Goal: Task Accomplishment & Management: Manage account settings

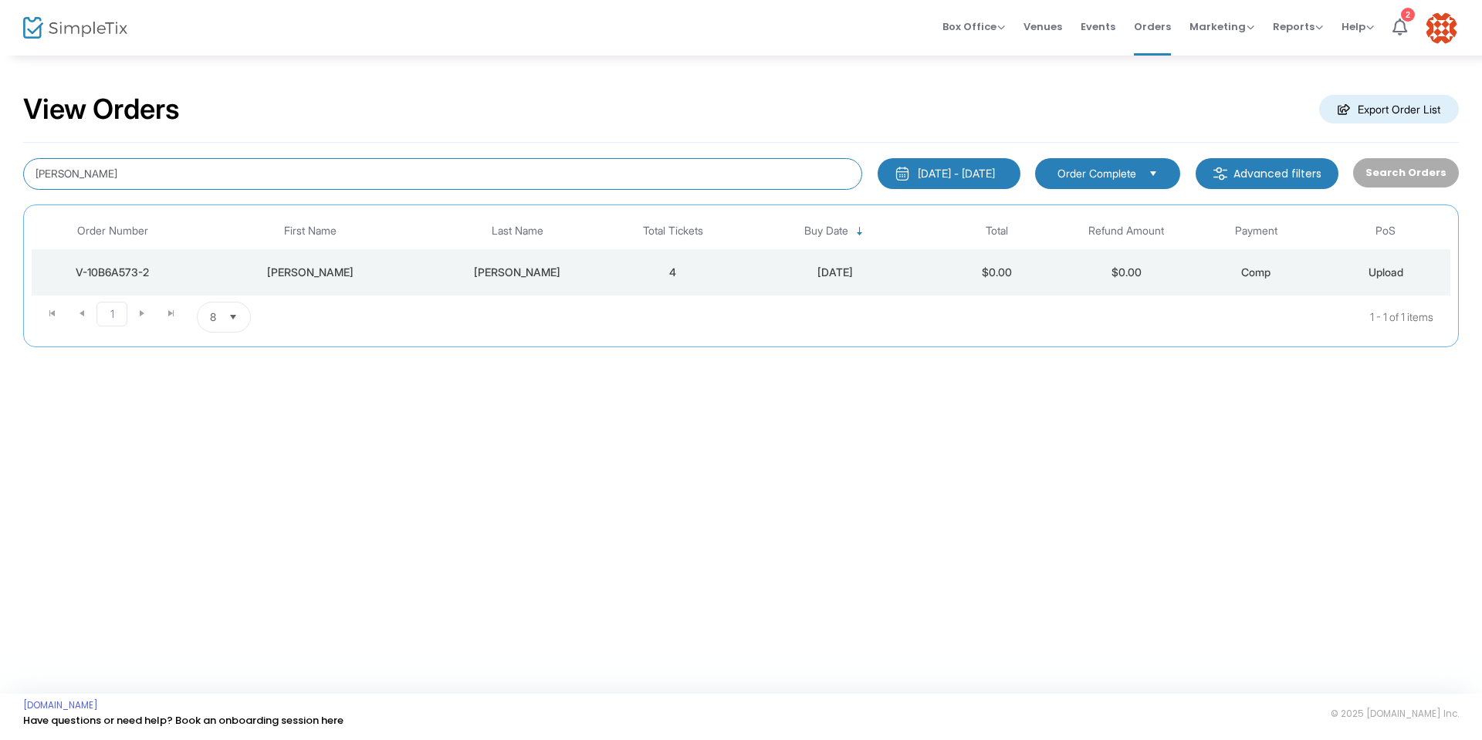
drag, startPoint x: 178, startPoint y: 175, endPoint x: 0, endPoint y: 191, distance: 178.2
click at [0, 191] on div "View Orders Export Order List [PERSON_NAME] [DATE] - [DATE] Last 30 Days [DATE]…" at bounding box center [741, 227] width 1482 height 347
type input "[PERSON_NAME]"
click at [101, 273] on div "V-B3B9BF46-6" at bounding box center [113, 272] width 154 height 15
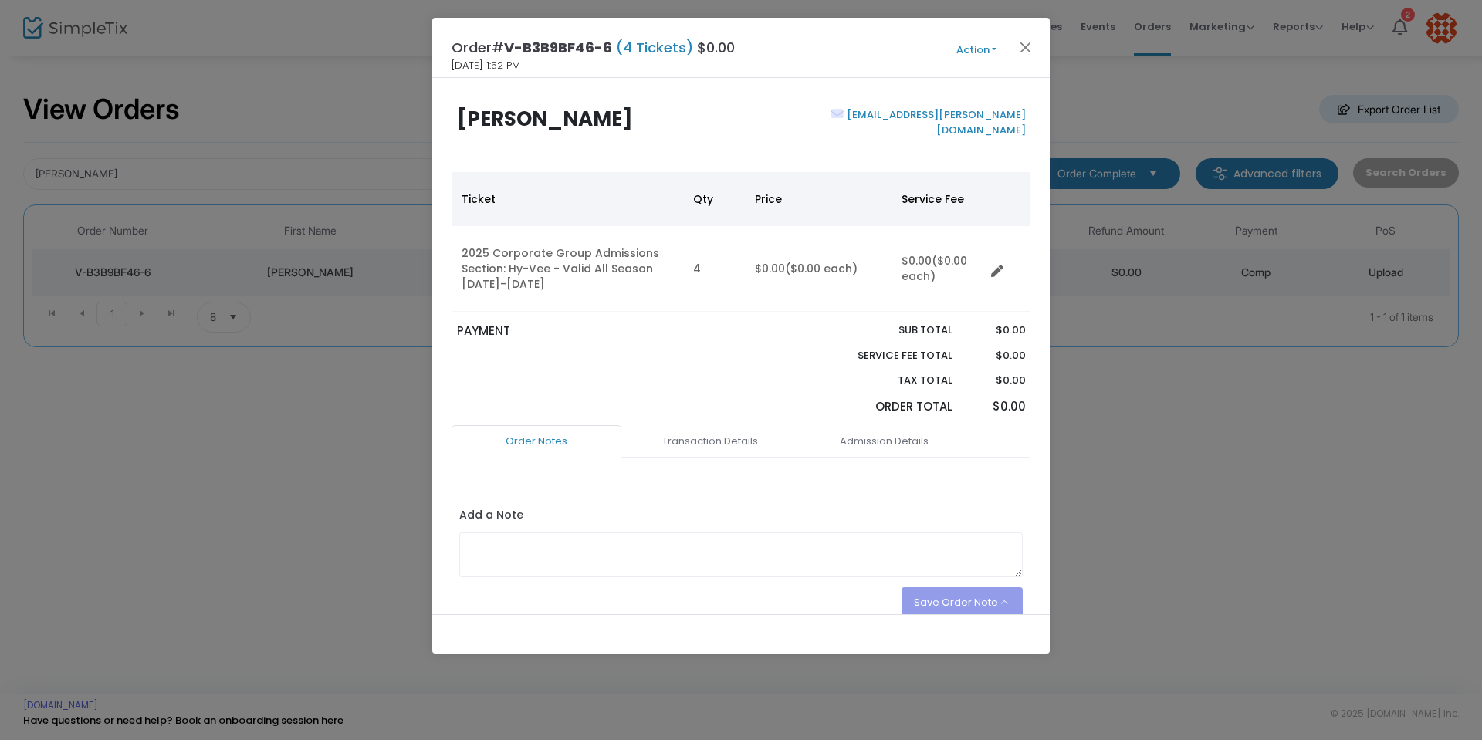
click at [992, 46] on button "Action" at bounding box center [976, 50] width 93 height 17
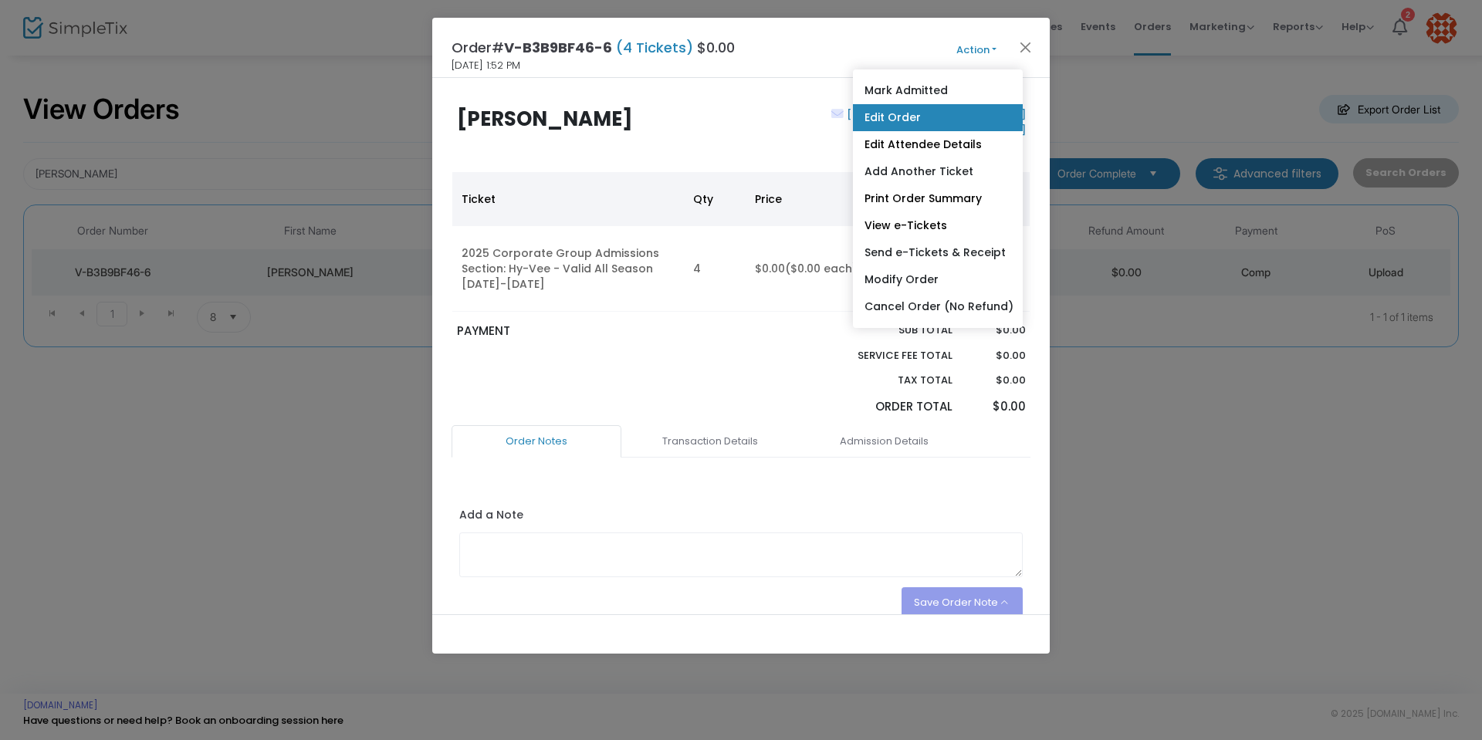
click at [923, 120] on link "Edit Order" at bounding box center [938, 117] width 170 height 27
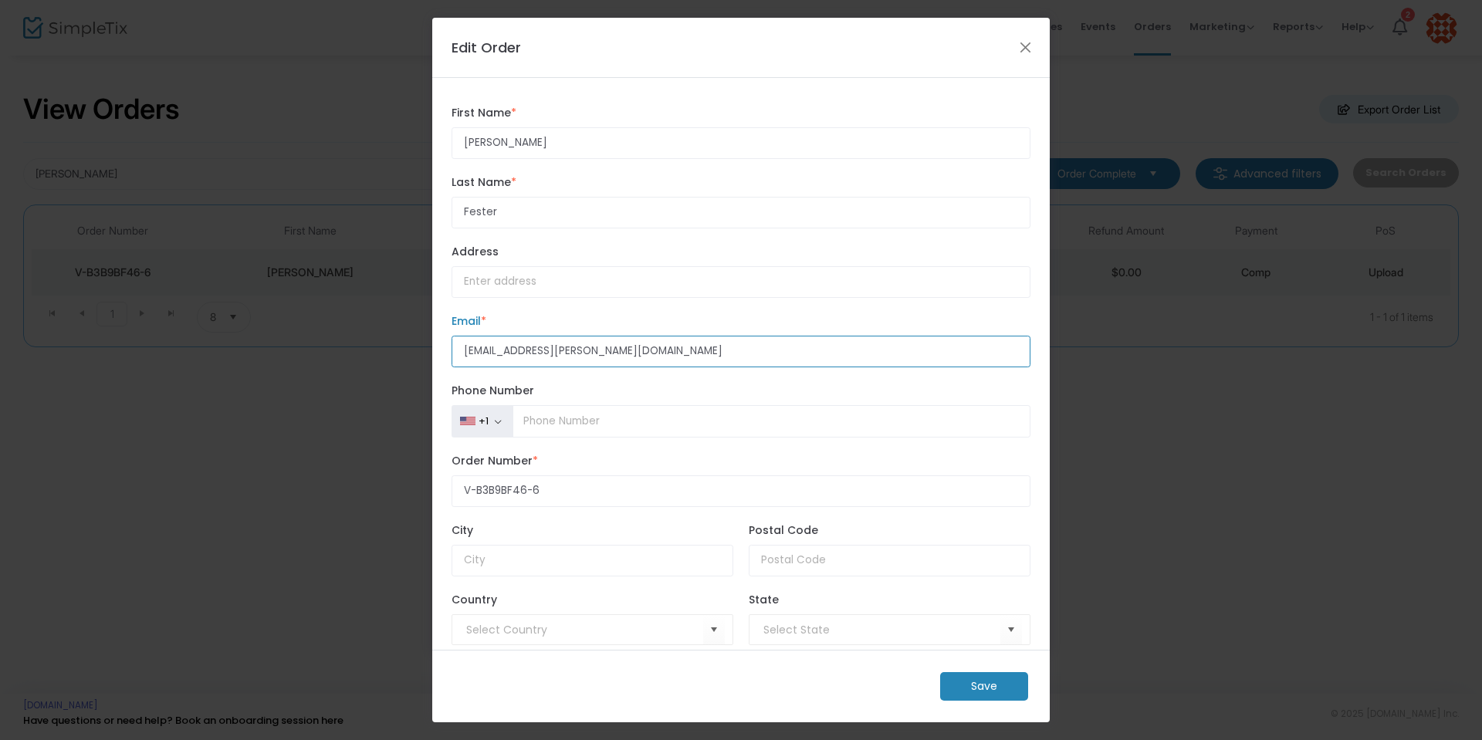
drag, startPoint x: 580, startPoint y: 354, endPoint x: 375, endPoint y: 363, distance: 205.5
click at [375, 363] on ngb-modal-window "Edit Order [PERSON_NAME] First Name * First Name is required. [PERSON_NAME] Las…" at bounding box center [741, 370] width 1482 height 740
paste input "F"
type input "[EMAIL_ADDRESS][PERSON_NAME][DOMAIN_NAME]"
click at [977, 692] on m-button "Save" at bounding box center [984, 686] width 88 height 29
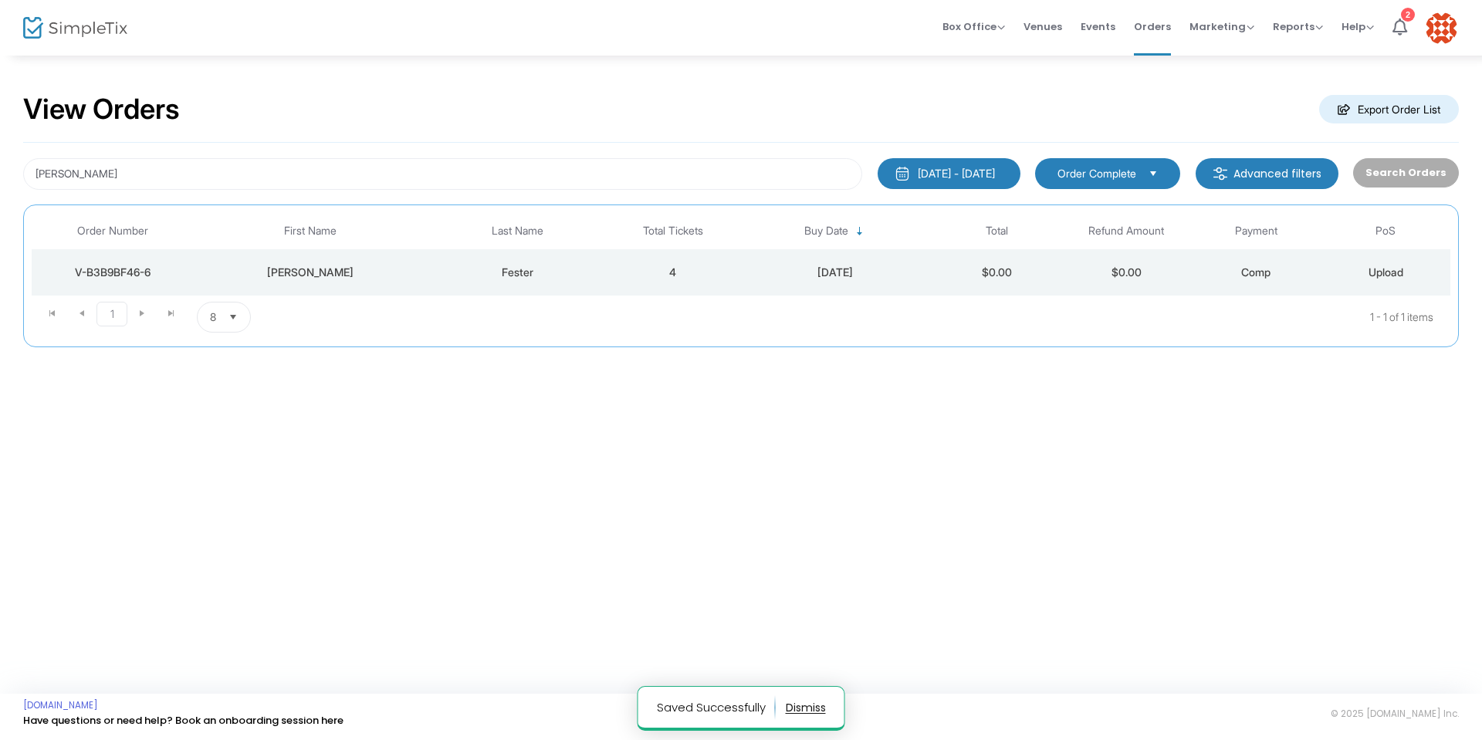
click at [133, 275] on div "V-B3B9BF46-6" at bounding box center [113, 272] width 154 height 15
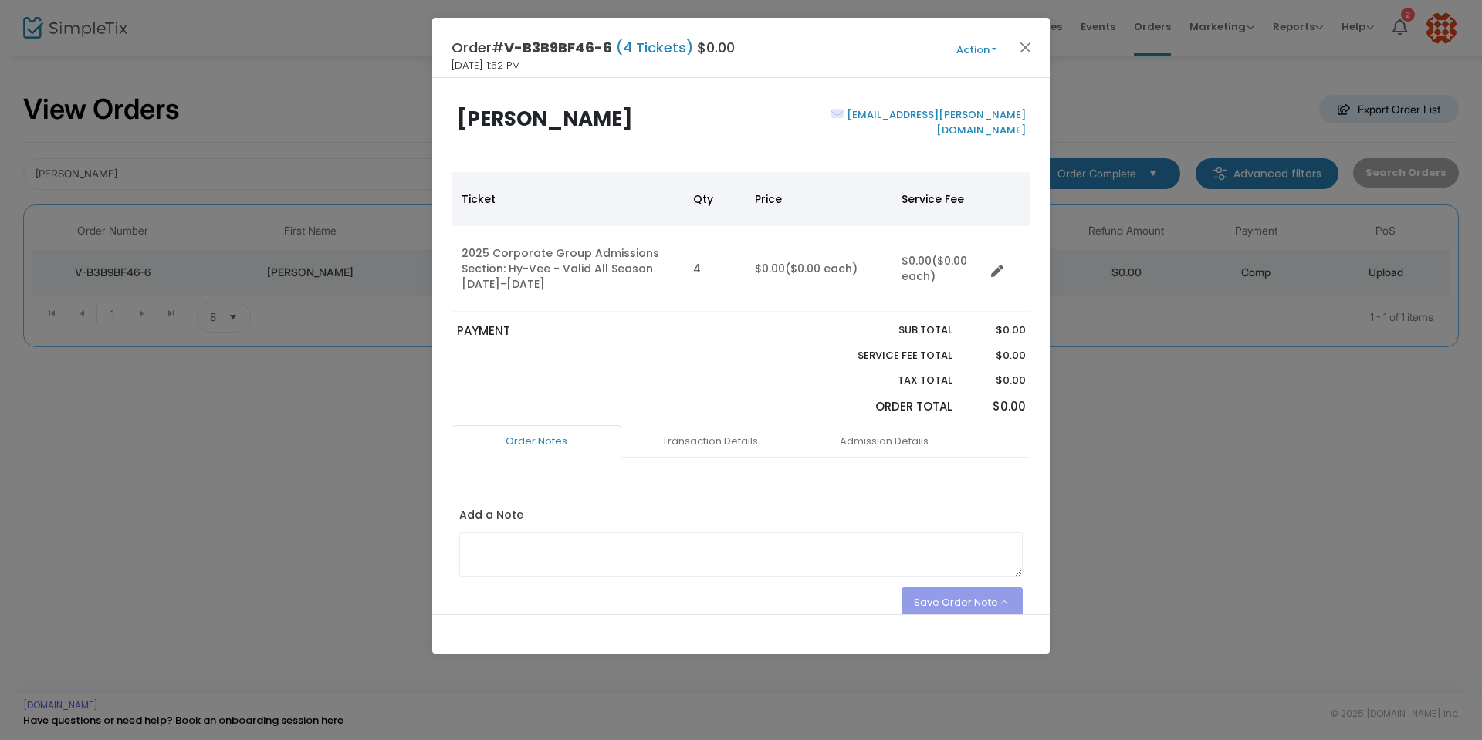
click at [992, 50] on button "Action" at bounding box center [976, 50] width 93 height 17
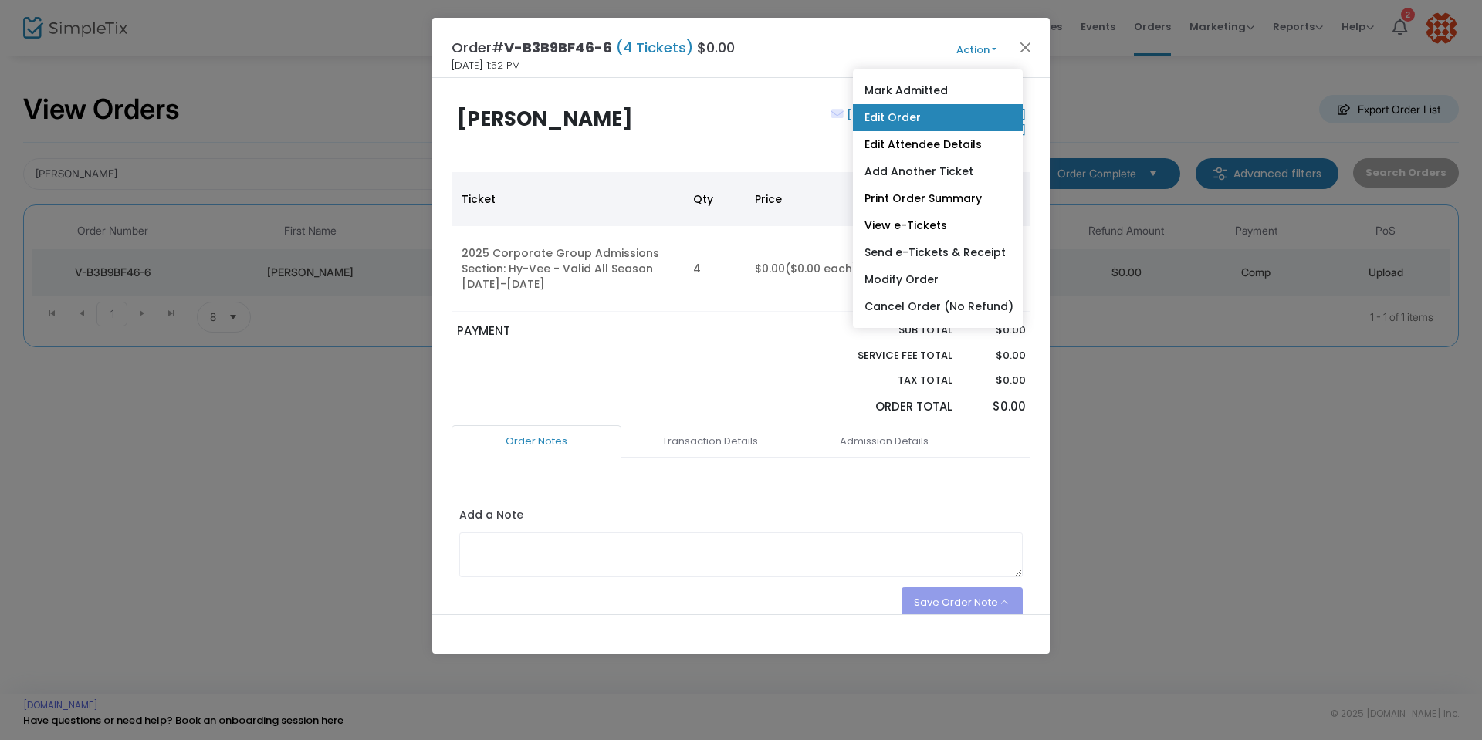
click at [947, 117] on link "Edit Order" at bounding box center [938, 117] width 170 height 27
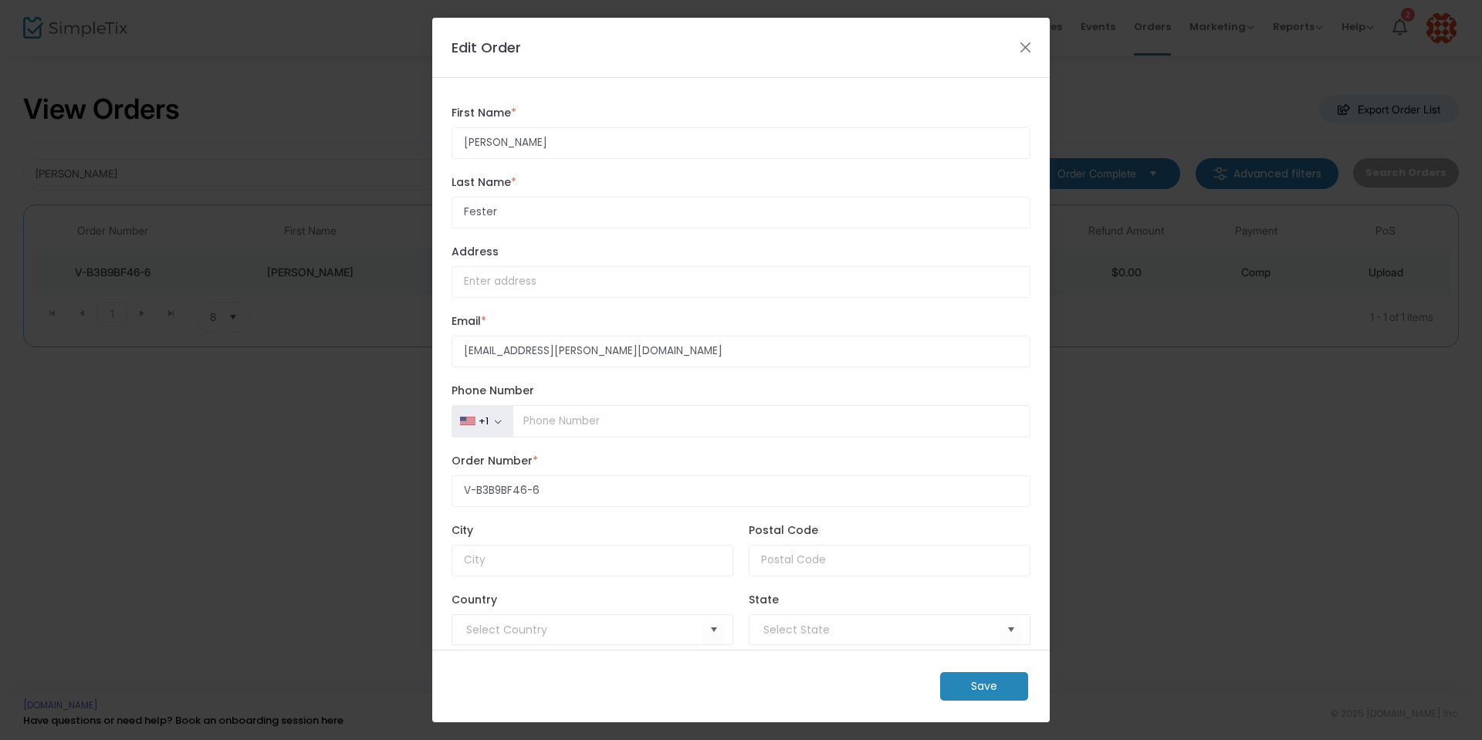
drag, startPoint x: 983, startPoint y: 689, endPoint x: 987, endPoint y: 678, distance: 11.1
click at [983, 686] on m-button "Save" at bounding box center [984, 686] width 88 height 29
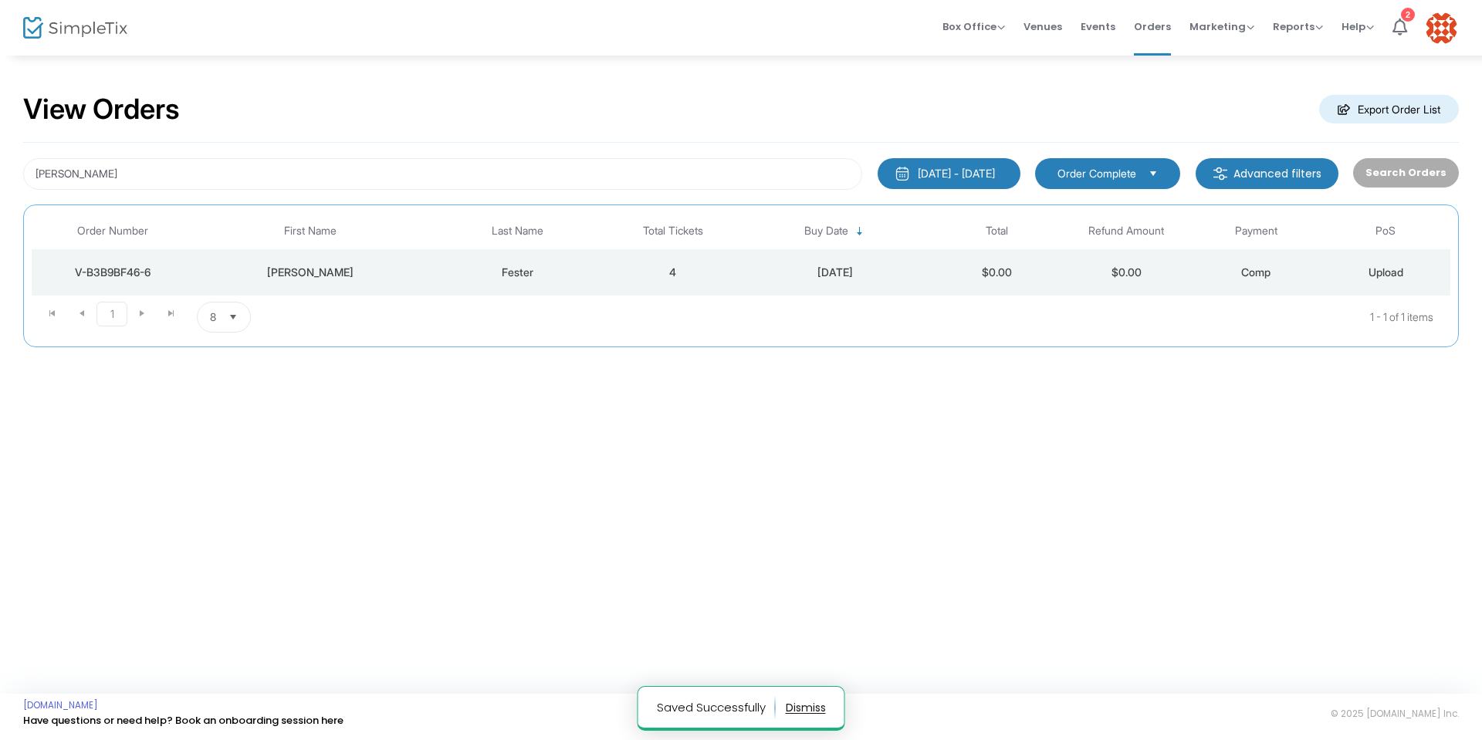
click at [142, 270] on div "V-B3B9BF46-6" at bounding box center [113, 272] width 154 height 15
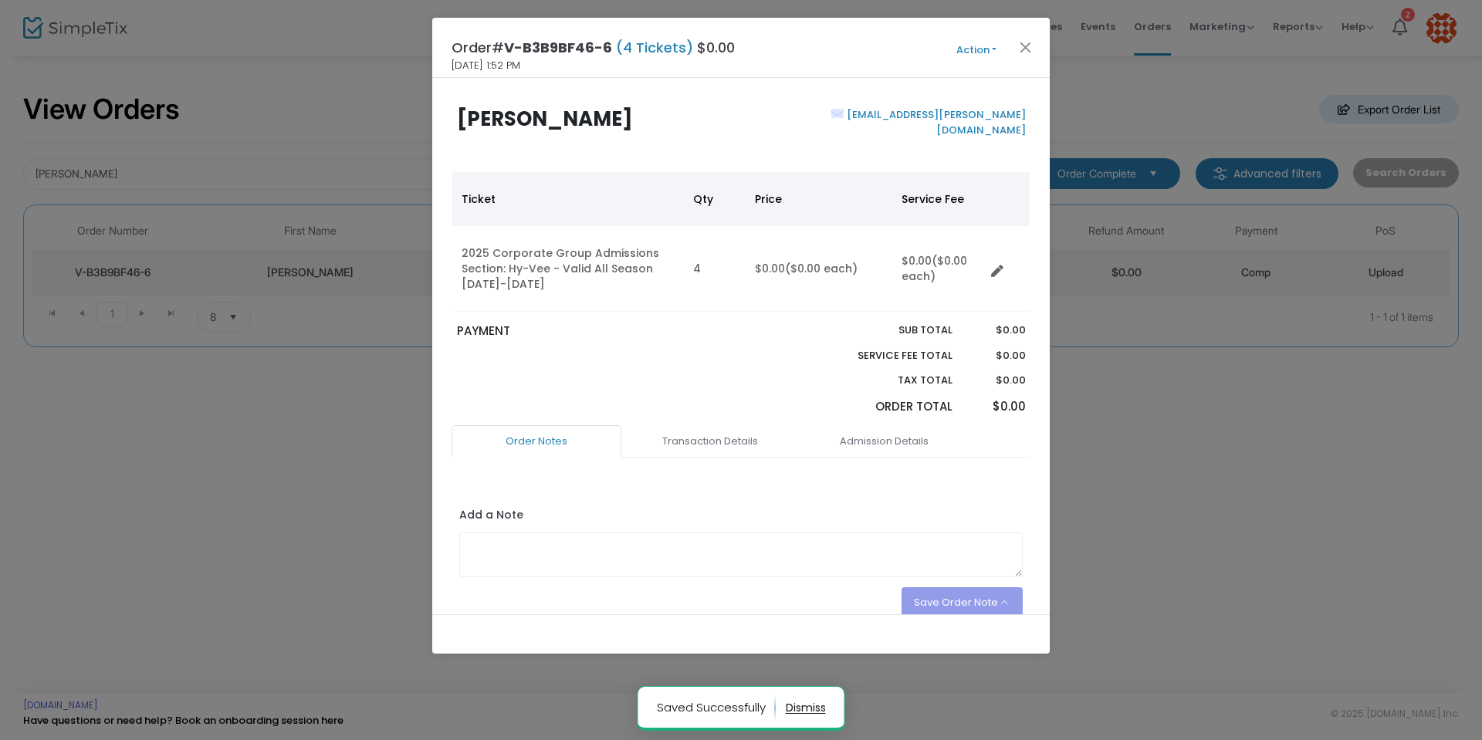
click at [995, 50] on button "Action" at bounding box center [976, 50] width 93 height 17
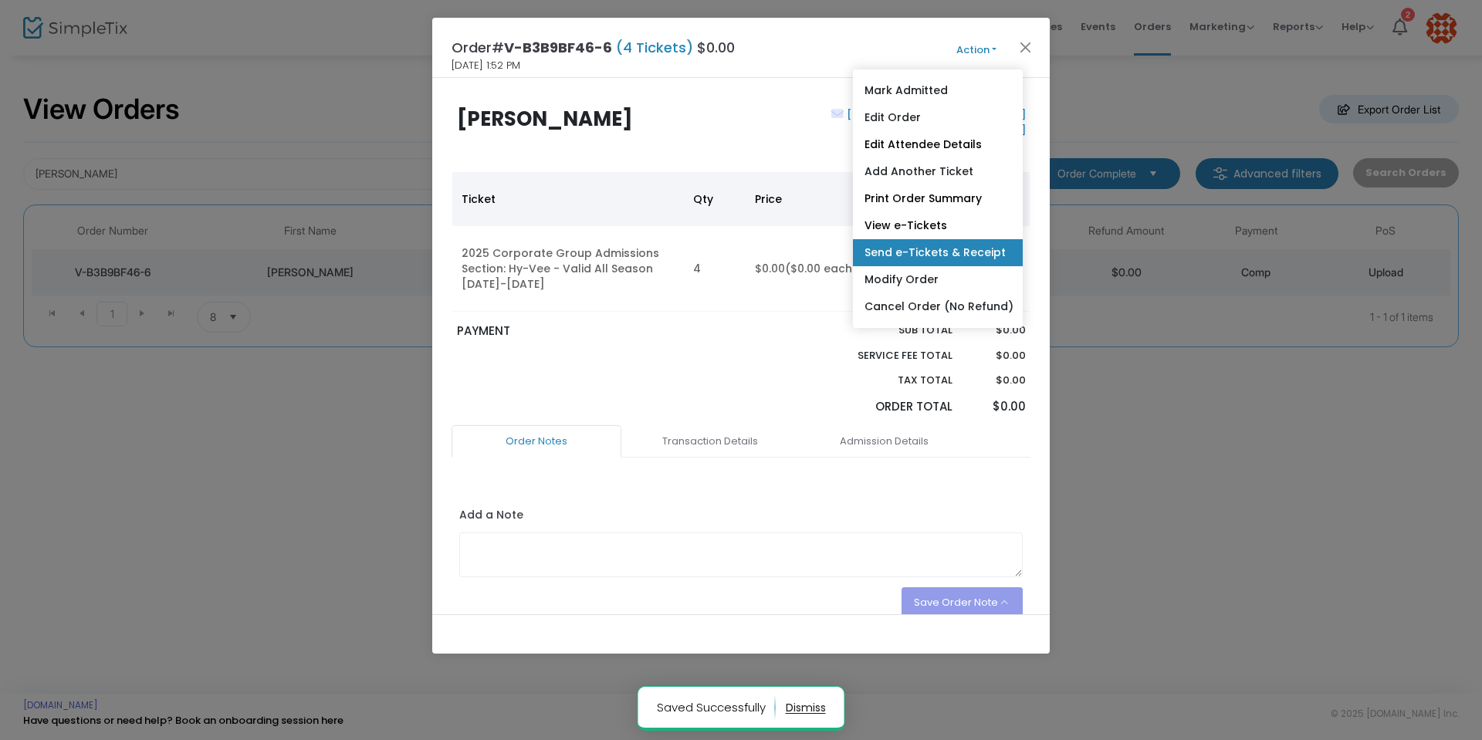
click at [979, 252] on link "Send e-Tickets & Receipt" at bounding box center [938, 252] width 170 height 27
type input "[EMAIL_ADDRESS][PERSON_NAME][DOMAIN_NAME]"
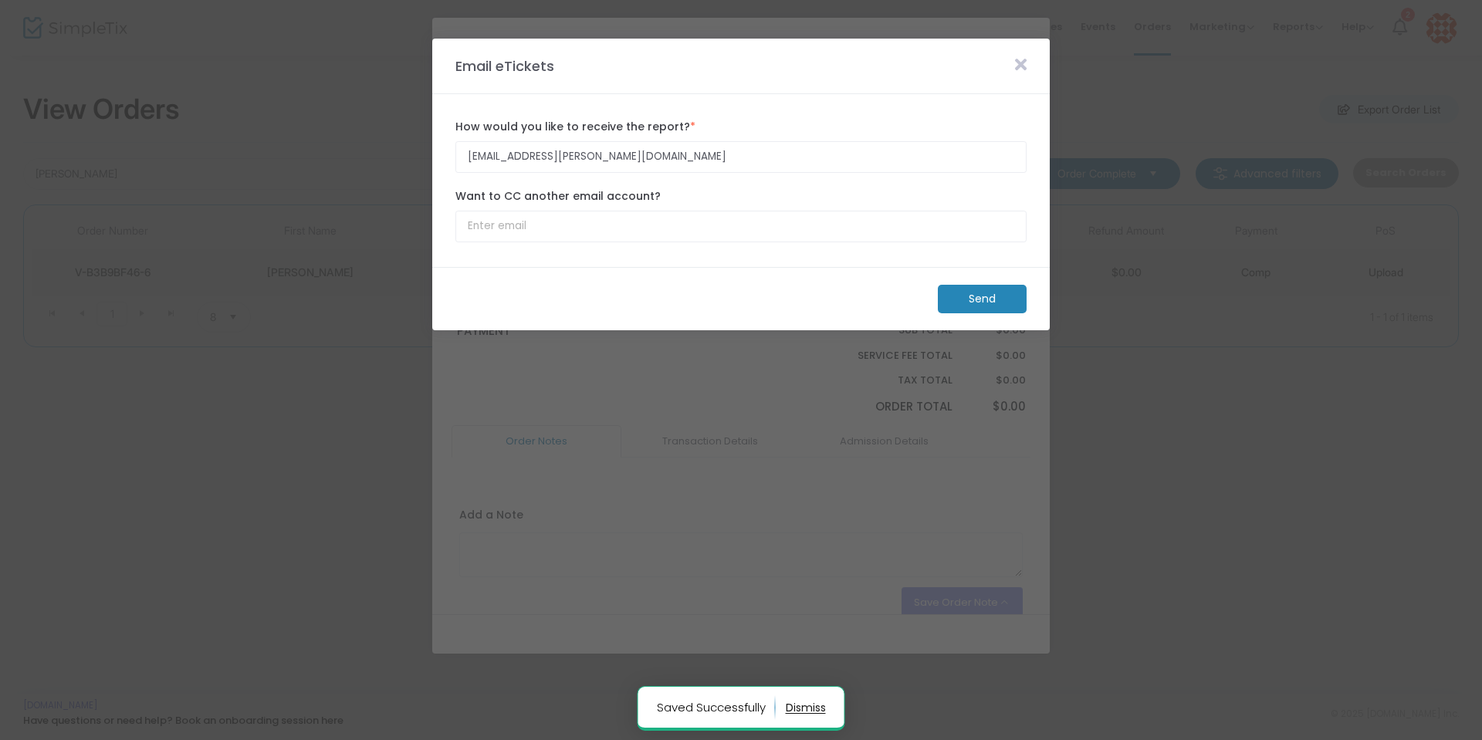
click at [983, 303] on m-button "Send" at bounding box center [982, 299] width 89 height 29
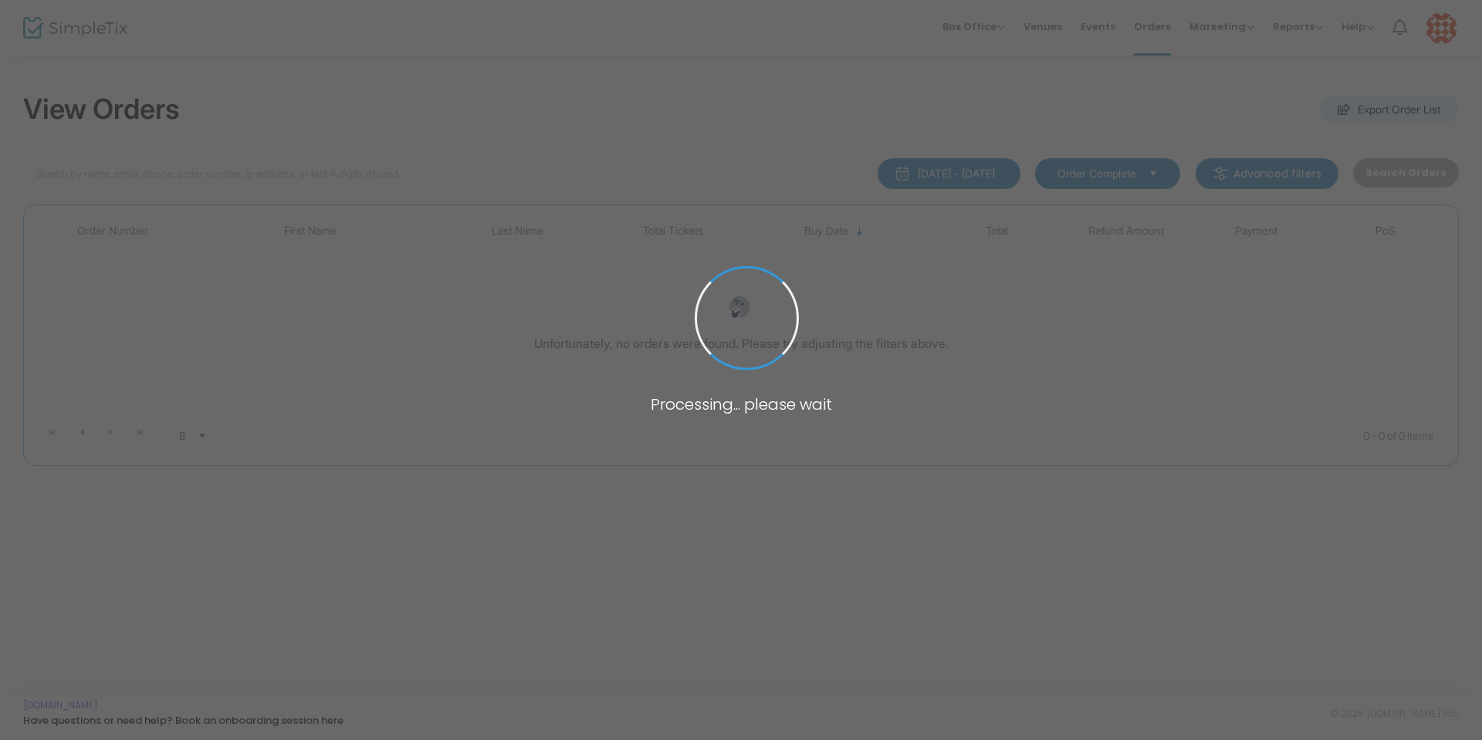
type input "John Gleason"
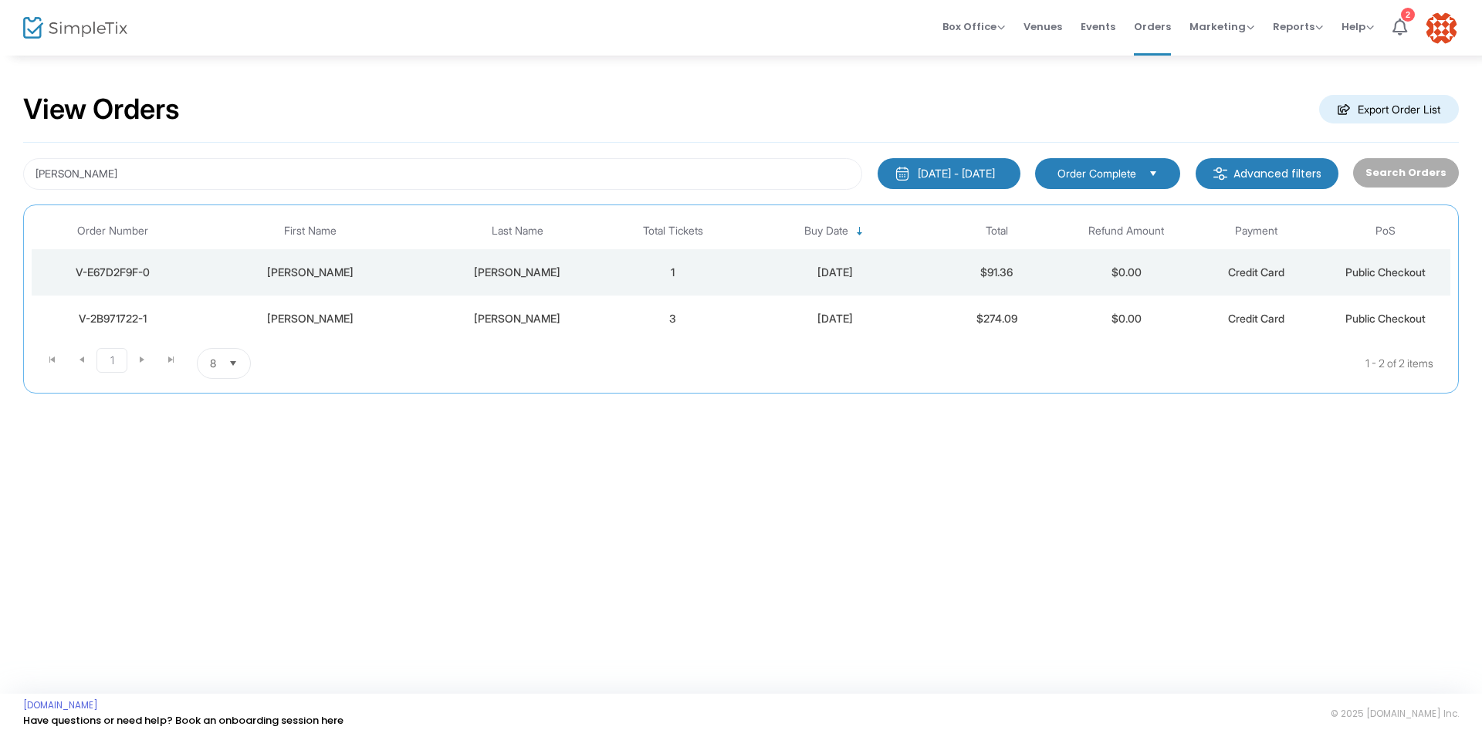
click at [140, 323] on div "V-2B971722-1" at bounding box center [113, 318] width 154 height 15
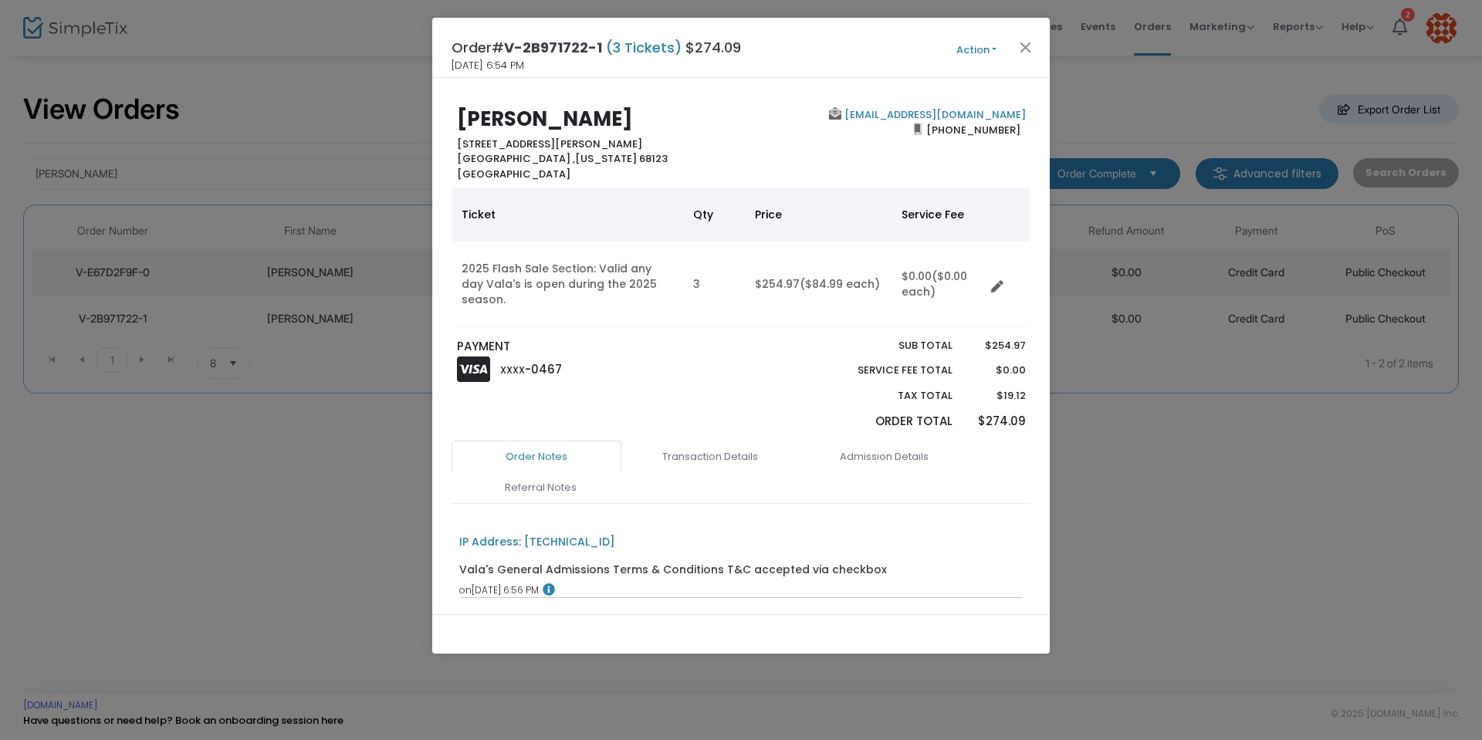
click at [999, 50] on button "Action" at bounding box center [976, 50] width 93 height 17
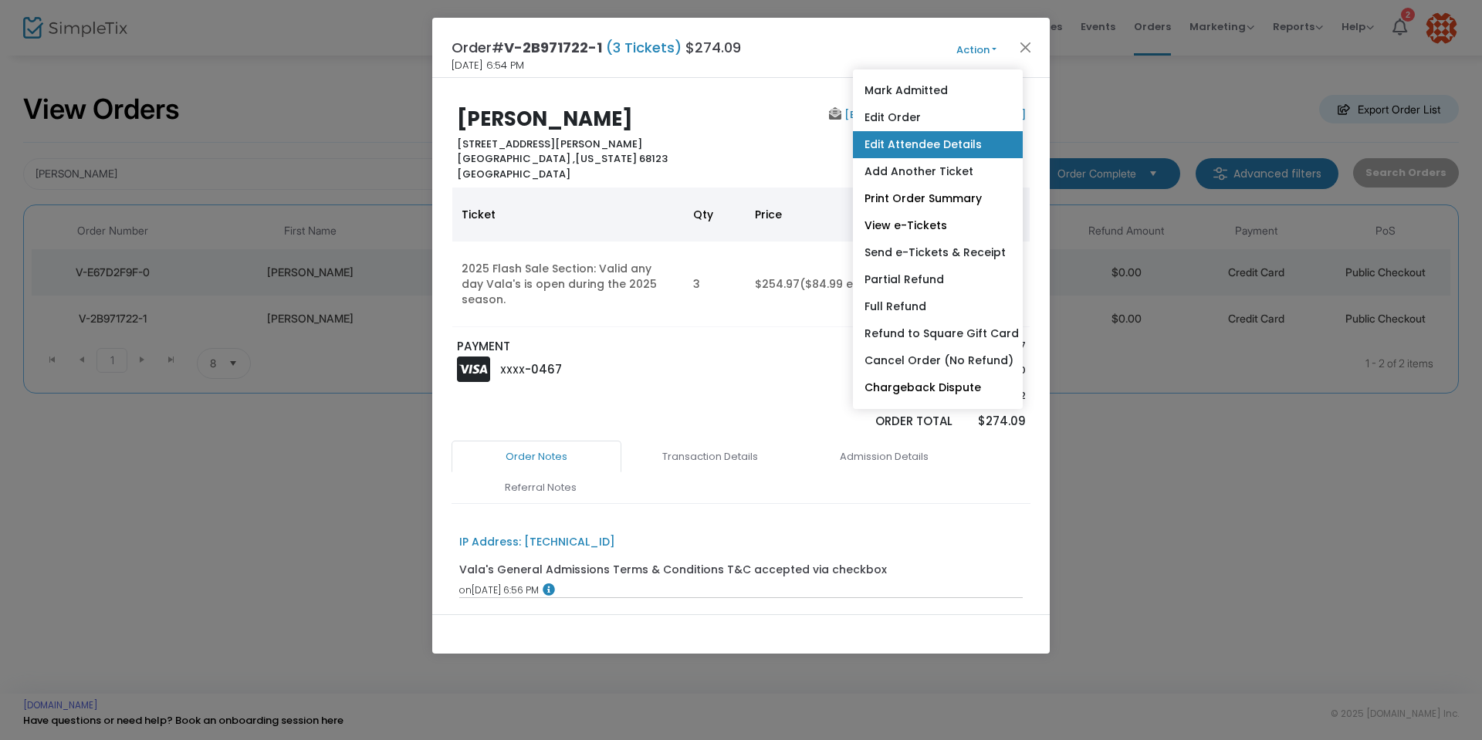
click at [920, 143] on link "Edit Attendee Details" at bounding box center [938, 144] width 170 height 27
